Goal: Information Seeking & Learning: Learn about a topic

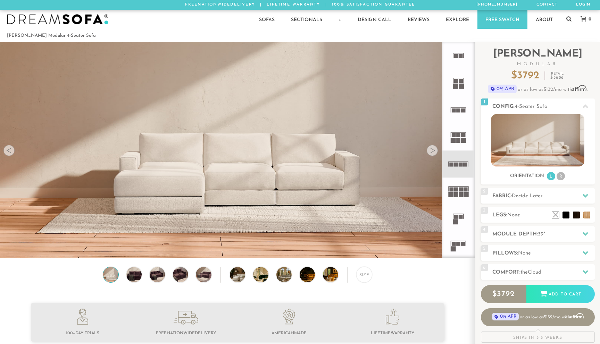
click at [15, 156] on img at bounding box center [237, 83] width 475 height 158
click at [459, 170] on icon at bounding box center [458, 164] width 27 height 27
click at [430, 150] on div at bounding box center [432, 150] width 11 height 11
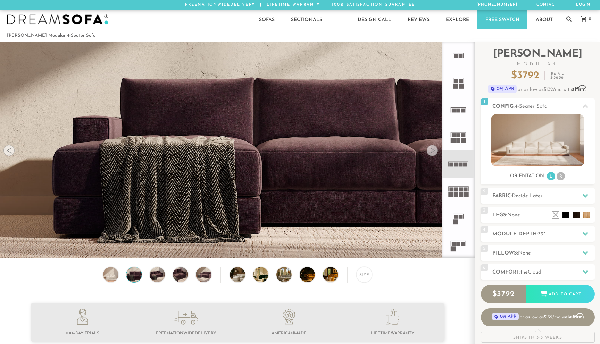
click at [430, 150] on div at bounding box center [432, 150] width 11 height 11
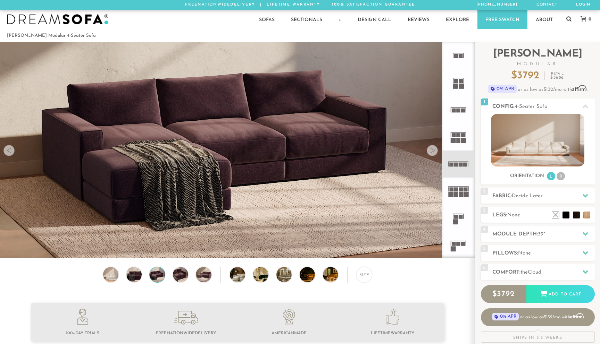
click at [430, 150] on div at bounding box center [432, 150] width 11 height 11
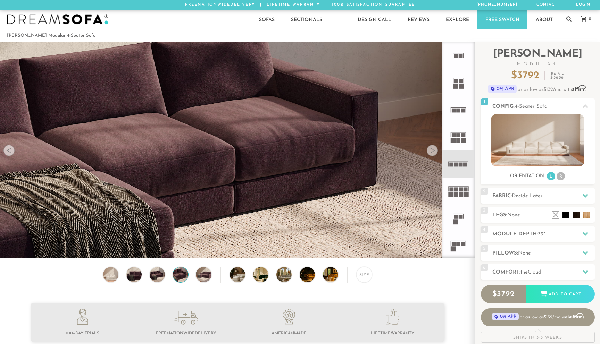
click at [430, 150] on div at bounding box center [432, 150] width 11 height 11
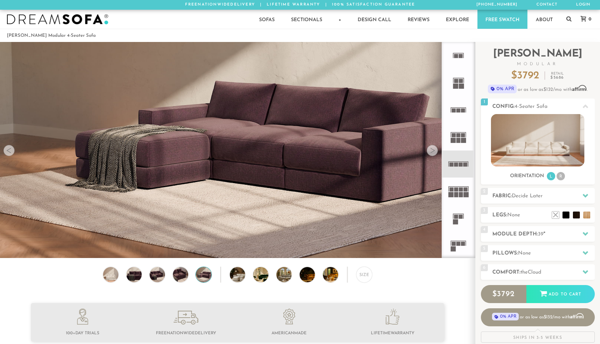
click at [430, 150] on div at bounding box center [432, 150] width 11 height 11
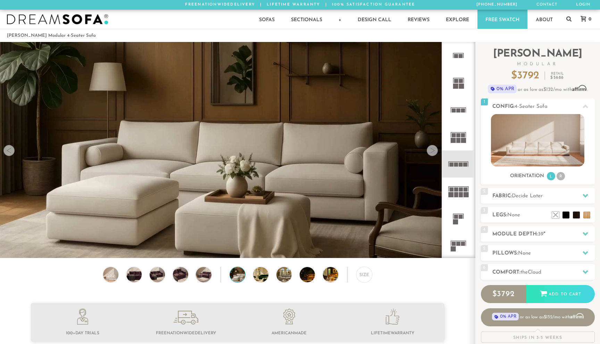
click at [430, 150] on div at bounding box center [432, 150] width 11 height 11
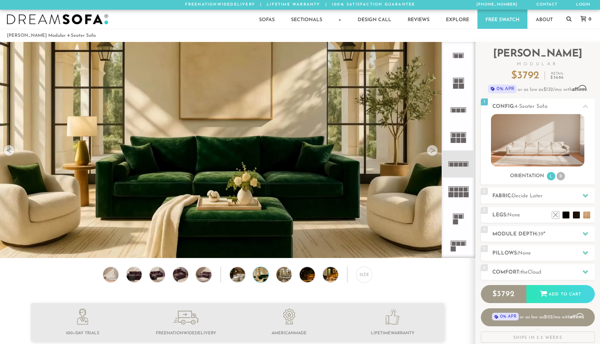
click at [430, 150] on div at bounding box center [432, 150] width 11 height 11
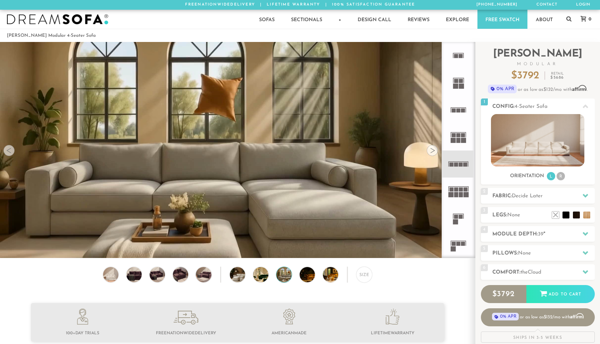
click at [430, 150] on div at bounding box center [432, 150] width 11 height 11
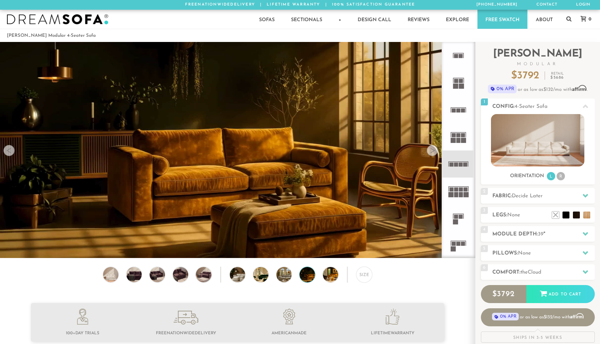
click at [430, 150] on div at bounding box center [432, 150] width 11 height 11
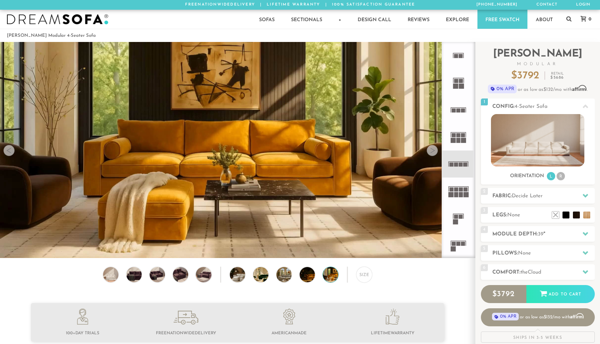
click at [430, 150] on div at bounding box center [432, 150] width 11 height 11
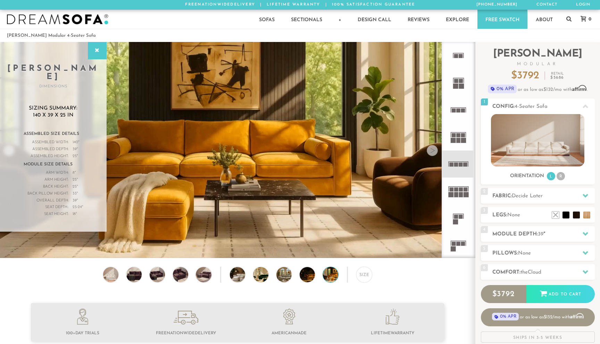
click at [91, 15] on img at bounding box center [57, 19] width 101 height 10
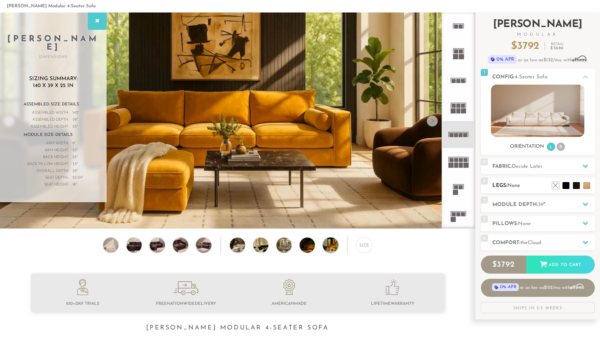
scroll to position [31, 0]
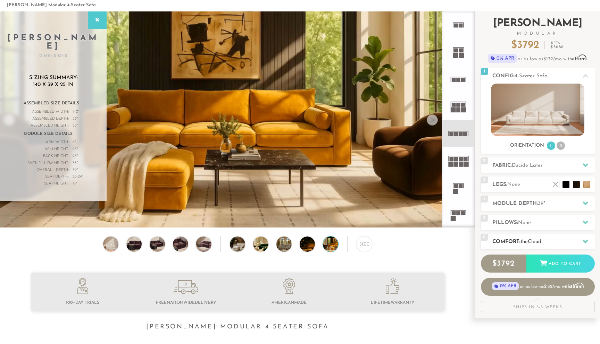
click at [519, 237] on div "6 Comfort: the Cloud soft" at bounding box center [538, 242] width 114 height 16
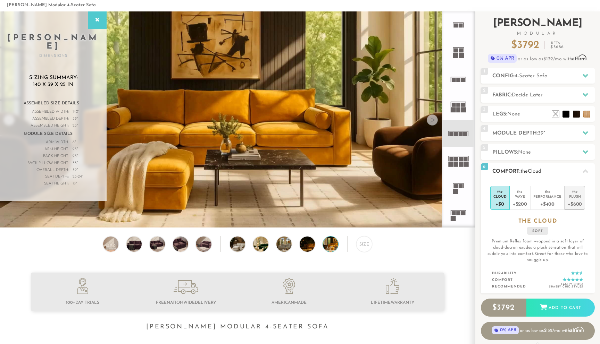
click at [573, 192] on div "the" at bounding box center [575, 190] width 14 height 7
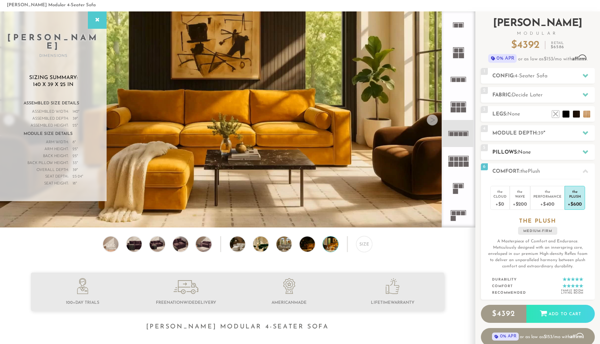
click at [537, 153] on h2 "Pillows: None" at bounding box center [543, 153] width 102 height 8
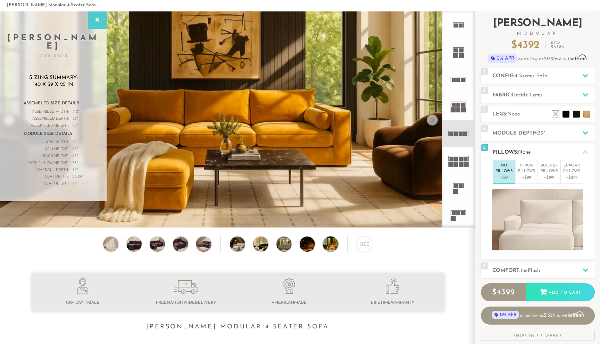
click at [538, 150] on h2 "Pillows: None" at bounding box center [543, 153] width 102 height 8
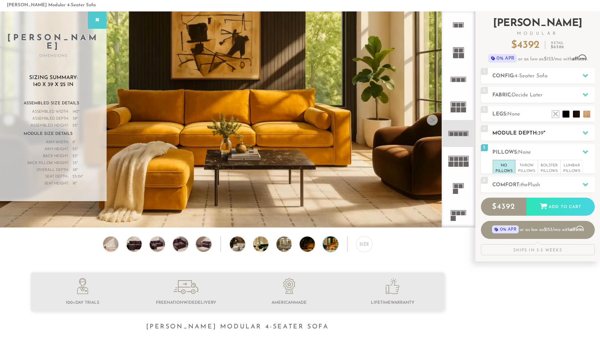
click at [529, 134] on h2 "Module Depth: 39 "" at bounding box center [543, 134] width 102 height 8
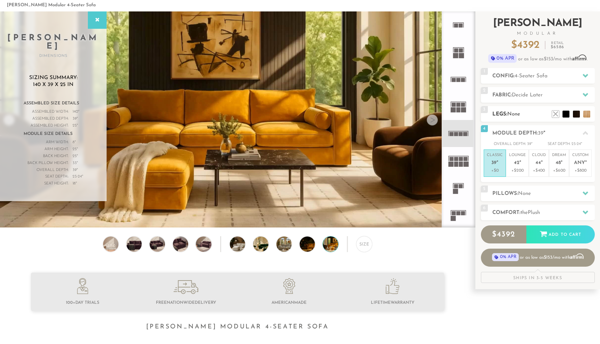
click at [518, 119] on div "3 Legs: None $0 $199 Nailheads:" at bounding box center [538, 114] width 114 height 16
click at [519, 95] on span "Decide Later" at bounding box center [527, 95] width 31 height 5
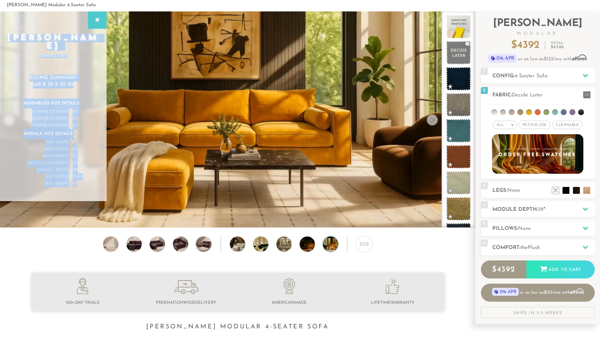
drag, startPoint x: 80, startPoint y: 174, endPoint x: 29, endPoint y: 38, distance: 145.1
click at [29, 38] on div "[PERSON_NAME] Dimensions Sizing Summary: 140 x 39 x 25 in Assembled Size Detail…" at bounding box center [53, 106] width 107 height 190
copy div "[PERSON_NAME] Dimensions Sizing Summary: 140 x 39 x 25 in Assembled Size Detail…"
